Goal: Task Accomplishment & Management: Complete application form

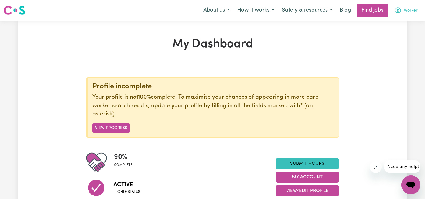
click at [410, 9] on span "Worker" at bounding box center [411, 10] width 14 height 6
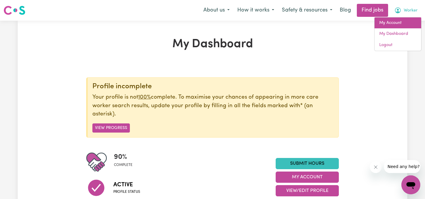
click at [403, 23] on link "My Account" at bounding box center [397, 22] width 47 height 11
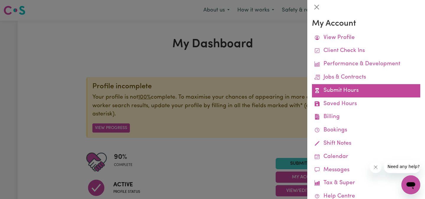
click at [333, 92] on link "Submit Hours" at bounding box center [366, 90] width 108 height 13
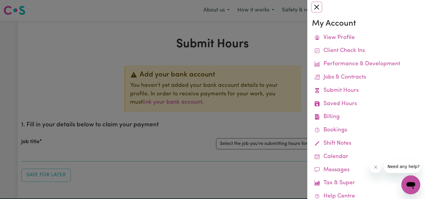
click at [317, 6] on button "Close" at bounding box center [316, 6] width 9 height 9
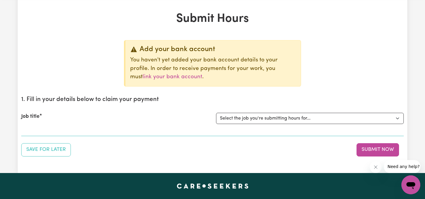
scroll to position [26, 0]
click at [305, 116] on select "Select the job you're submitting hours for... [Tumbi Umbi] Cleaner needed Tumbi…" at bounding box center [310, 117] width 188 height 11
select select "14500"
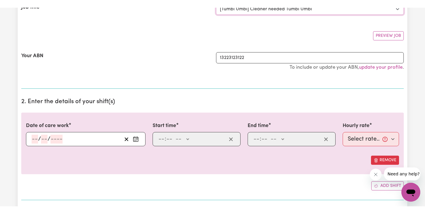
scroll to position [145, 0]
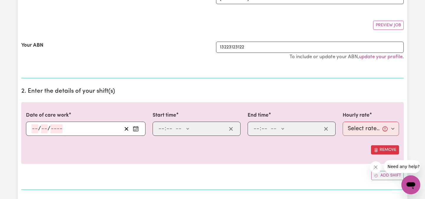
click at [34, 127] on input "number" at bounding box center [35, 128] width 6 height 9
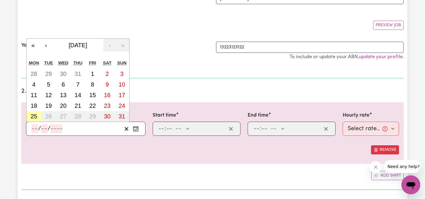
click at [36, 115] on abbr "25" at bounding box center [34, 116] width 6 height 6
type input "[DATE]"
type input "25"
type input "8"
type input "2025"
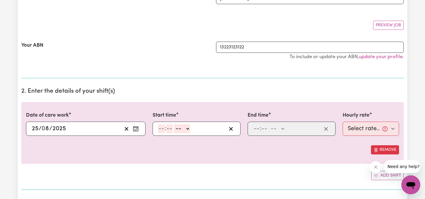
click at [157, 129] on div ": -- AM PM" at bounding box center [197, 129] width 88 height 14
click at [160, 129] on input "number" at bounding box center [161, 128] width 6 height 9
type input "8"
type input "00"
select select "am"
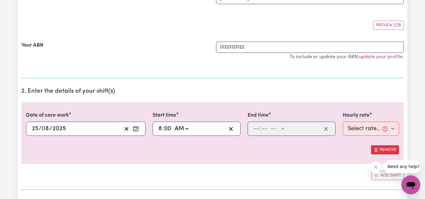
type input "08:00"
type input "0"
type input "9"
click at [263, 128] on input "number" at bounding box center [262, 128] width 6 height 9
type input "00"
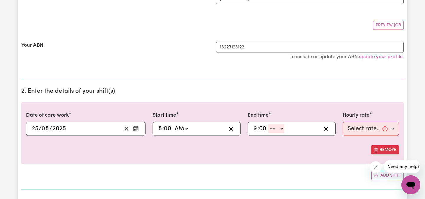
select select "am"
type input "09:00"
type input "0"
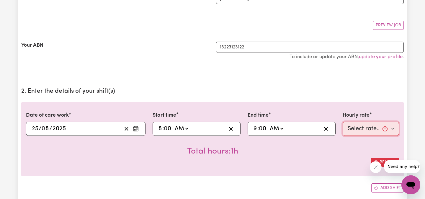
click at [365, 126] on select "Select rate... $11.00 (Weekday) $1.00 ([DATE]) $11.00 ([DATE]) $11.00 (Public H…" at bounding box center [371, 129] width 56 height 14
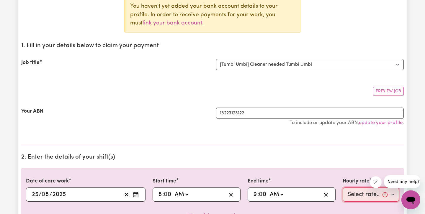
scroll to position [0, 0]
